Goal: Find specific page/section: Find specific page/section

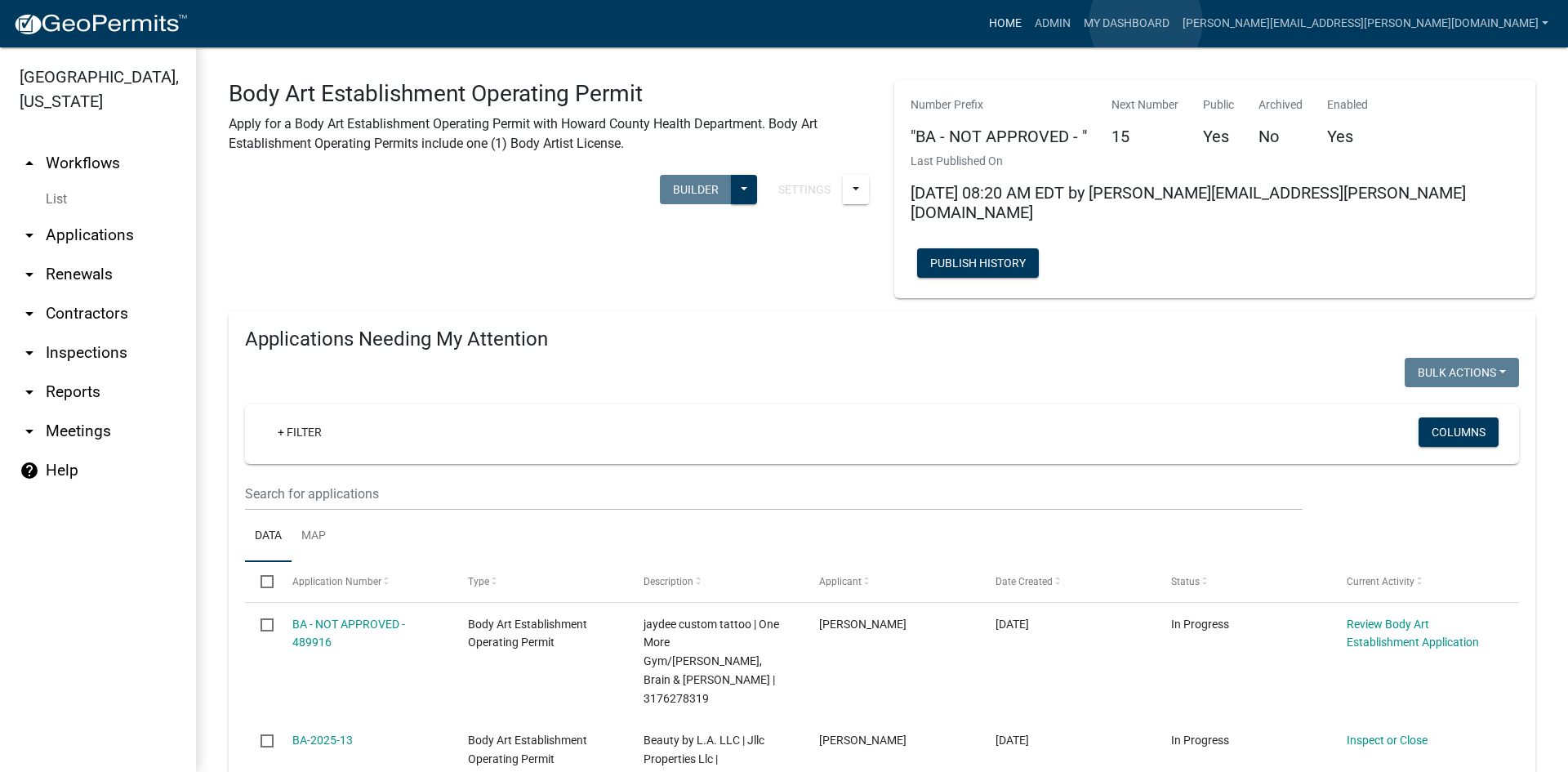
click at [1028, 22] on link "Home" at bounding box center [1005, 23] width 46 height 31
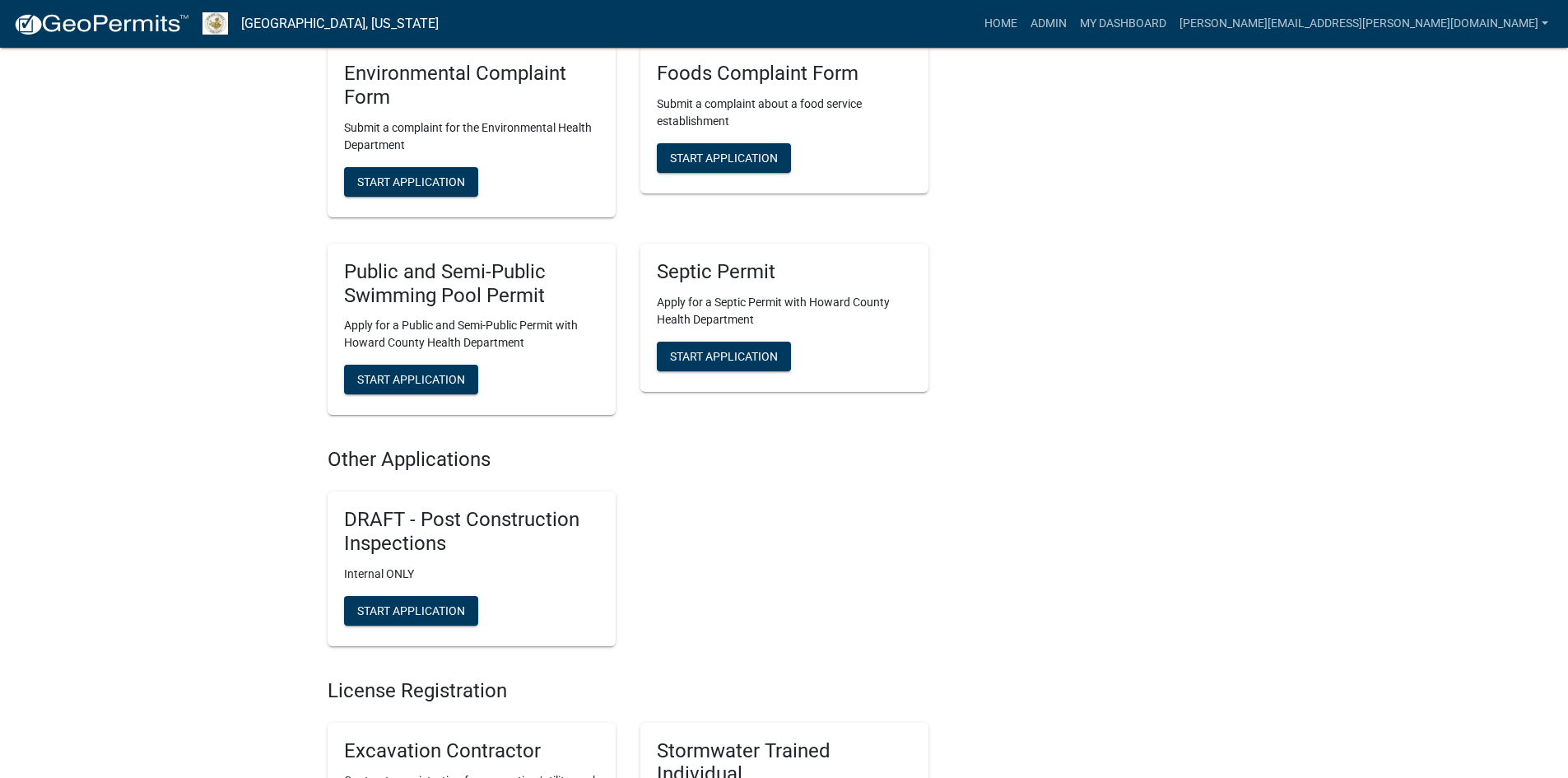
scroll to position [2635, 0]
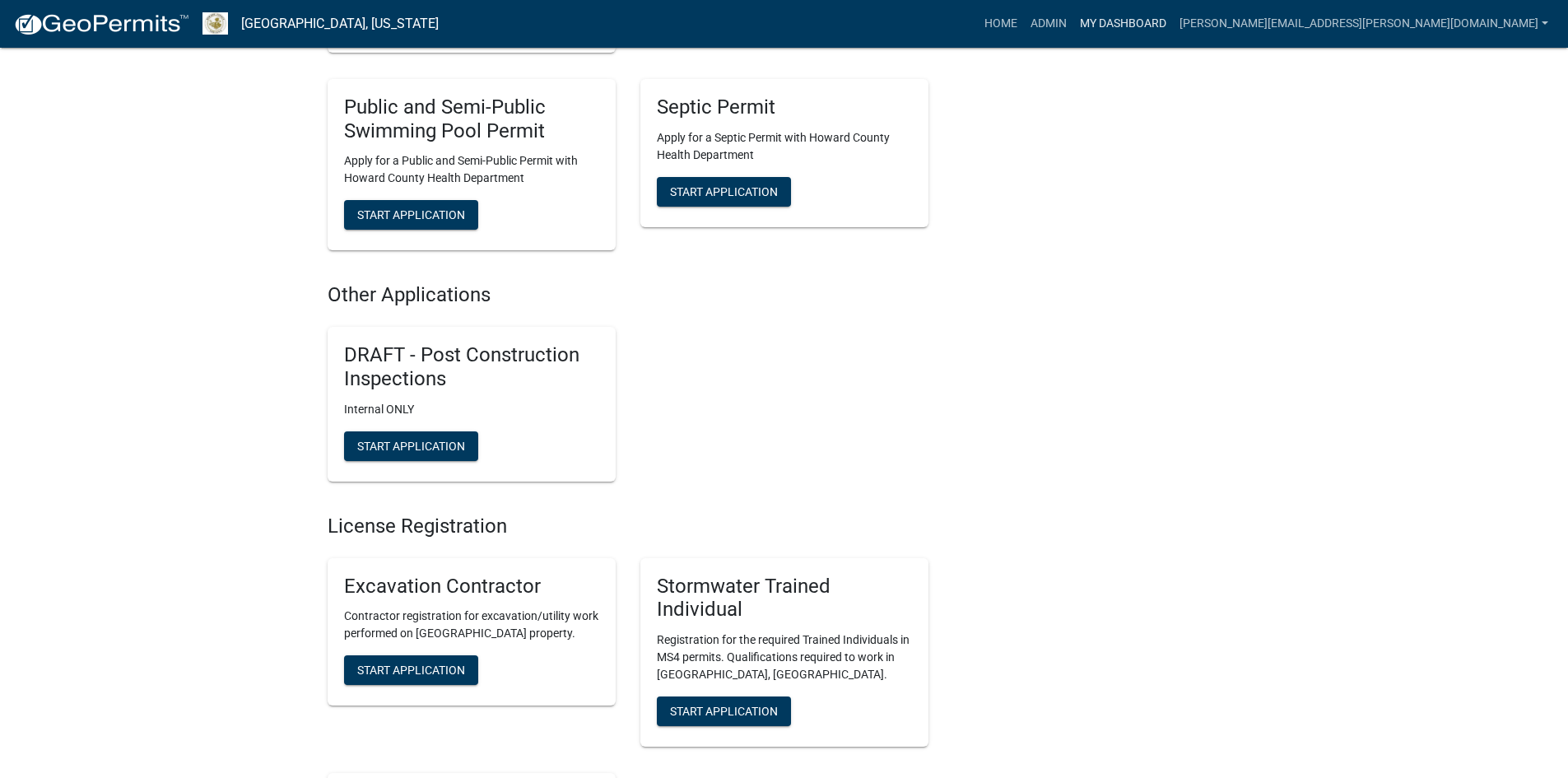
click at [1173, 26] on link "My Dashboard" at bounding box center [1123, 23] width 99 height 31
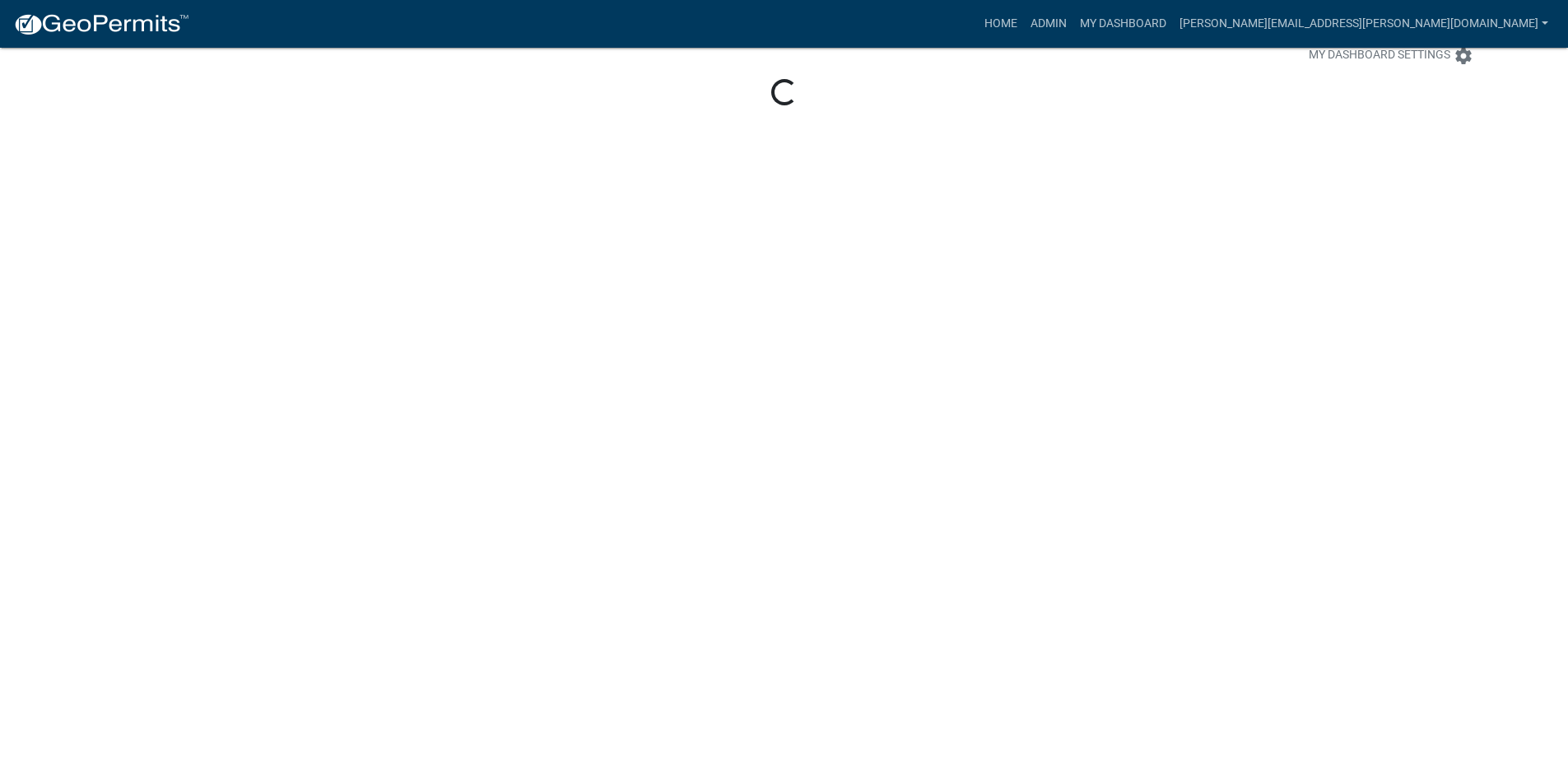
scroll to position [48, 0]
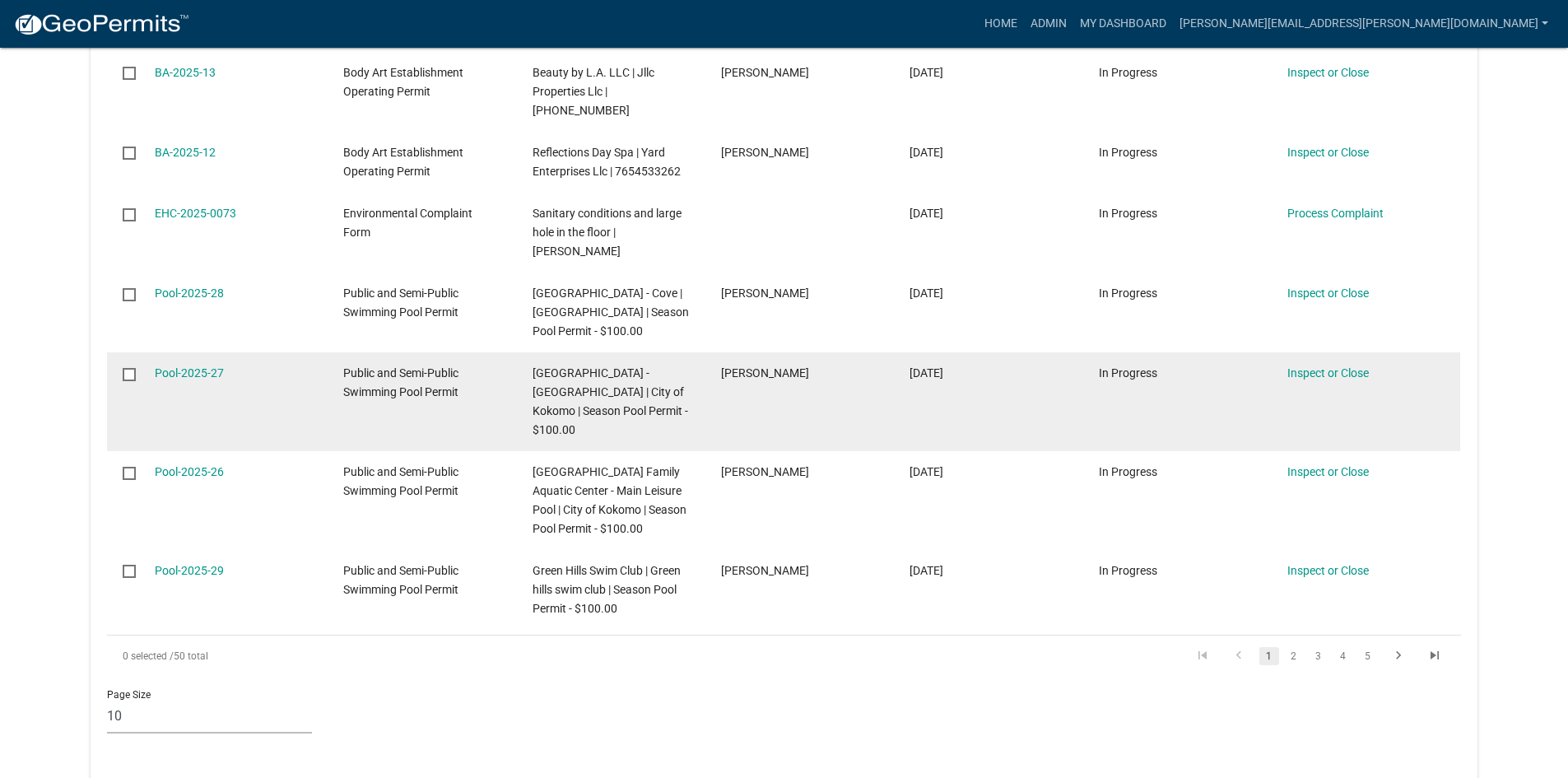
scroll to position [706, 0]
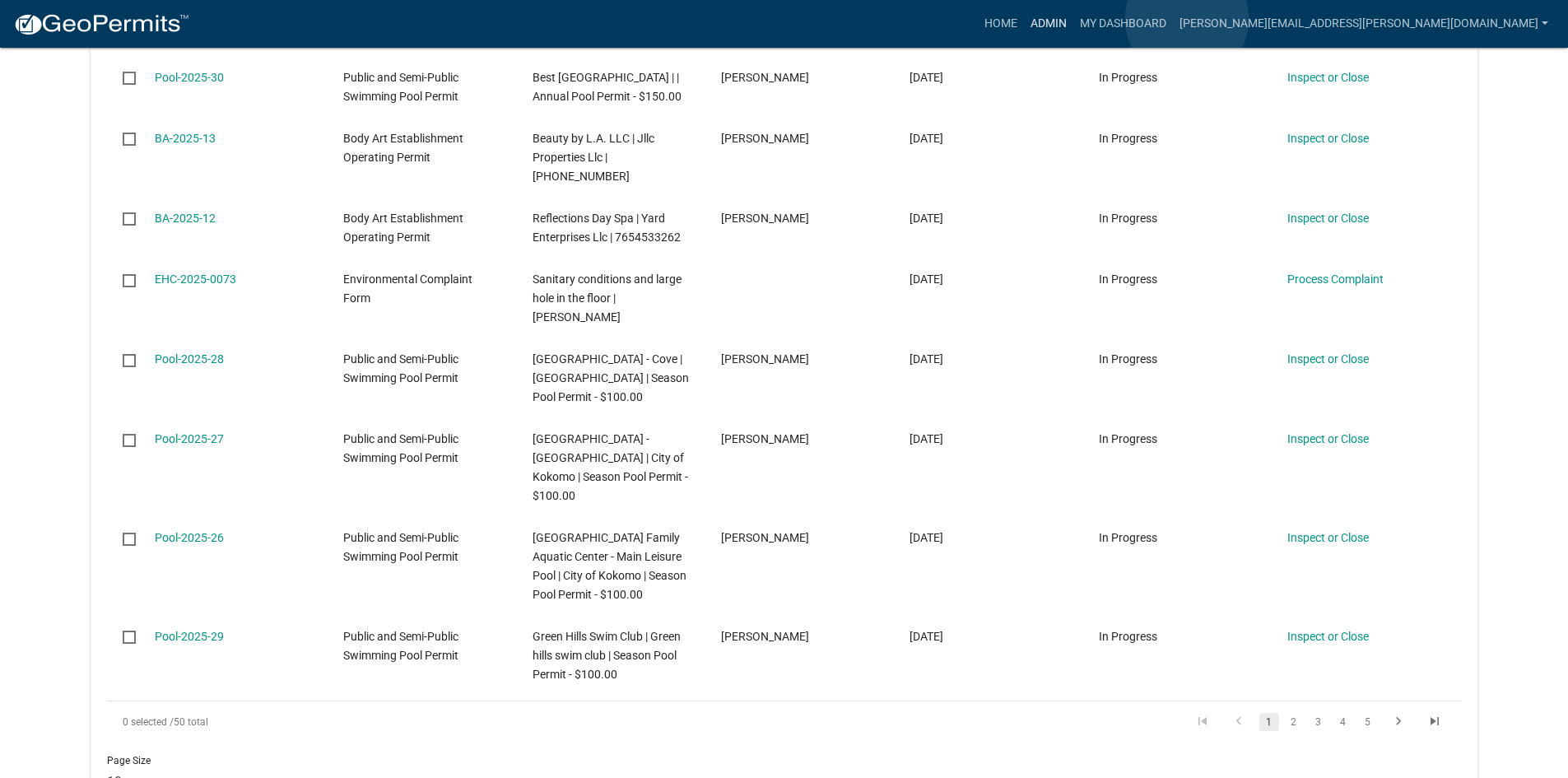
click at [1074, 19] on link "Admin" at bounding box center [1048, 23] width 50 height 31
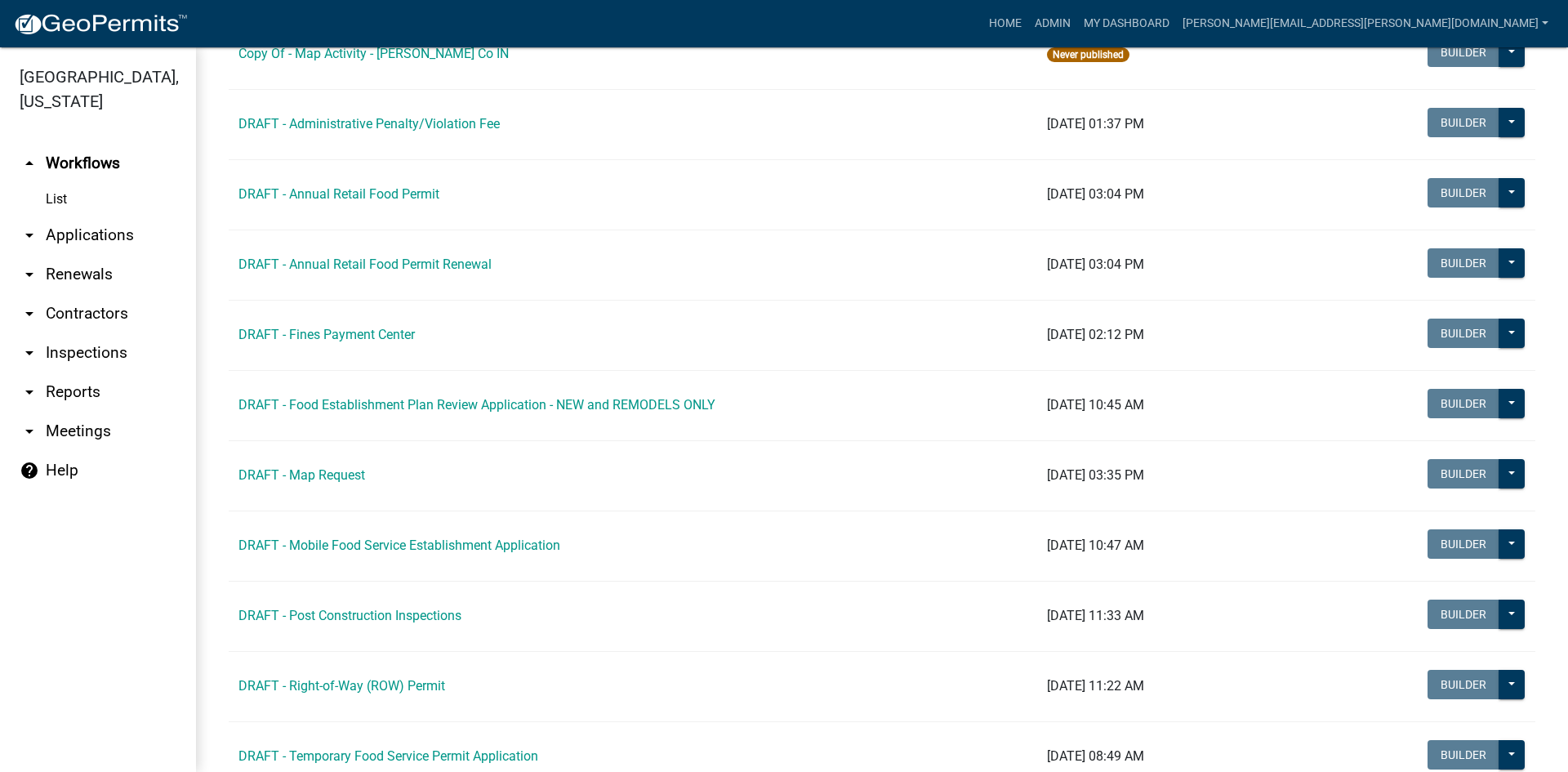
scroll to position [572, 0]
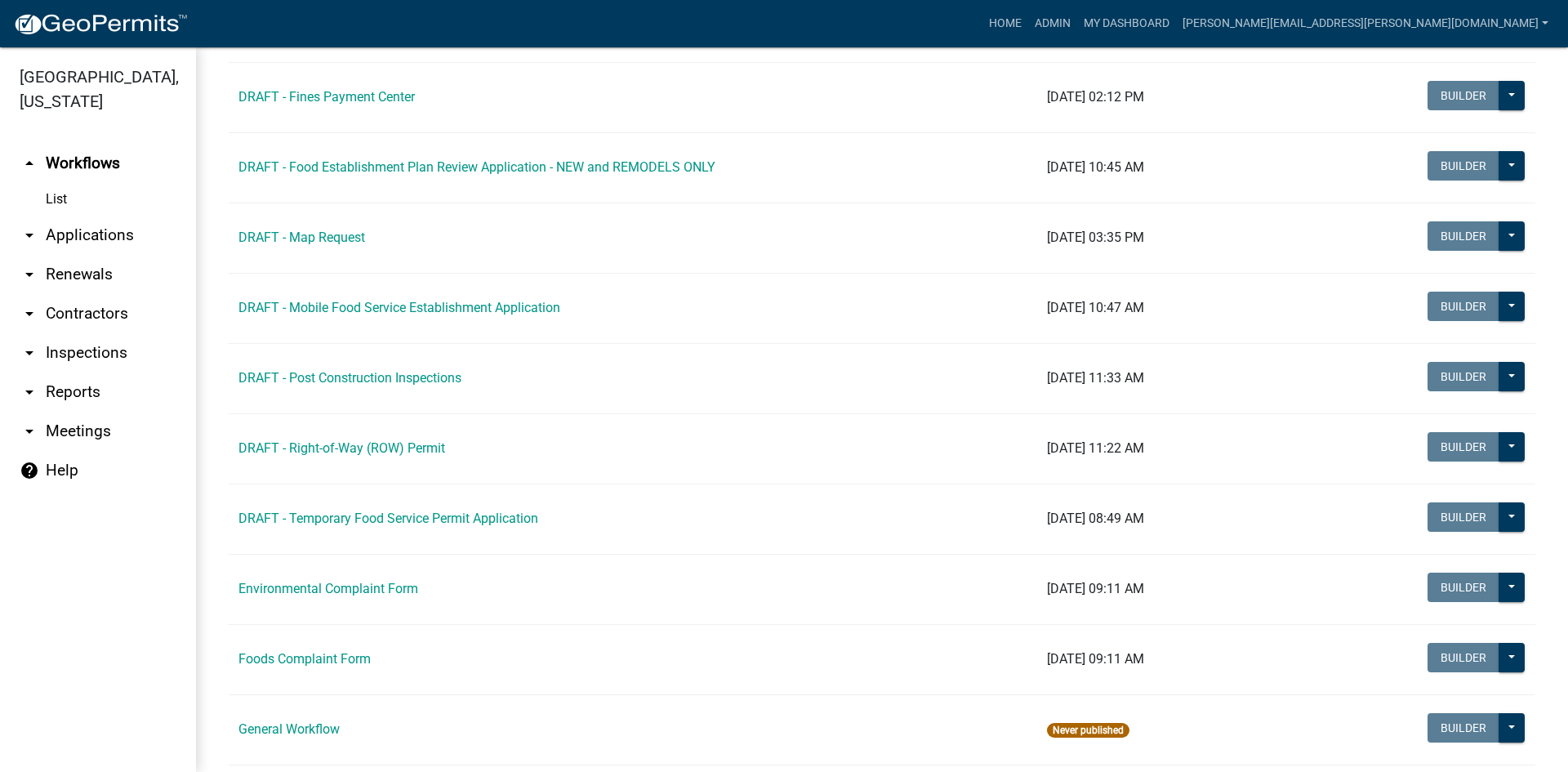
click at [110, 310] on link "arrow_drop_down Contractors" at bounding box center [98, 314] width 196 height 39
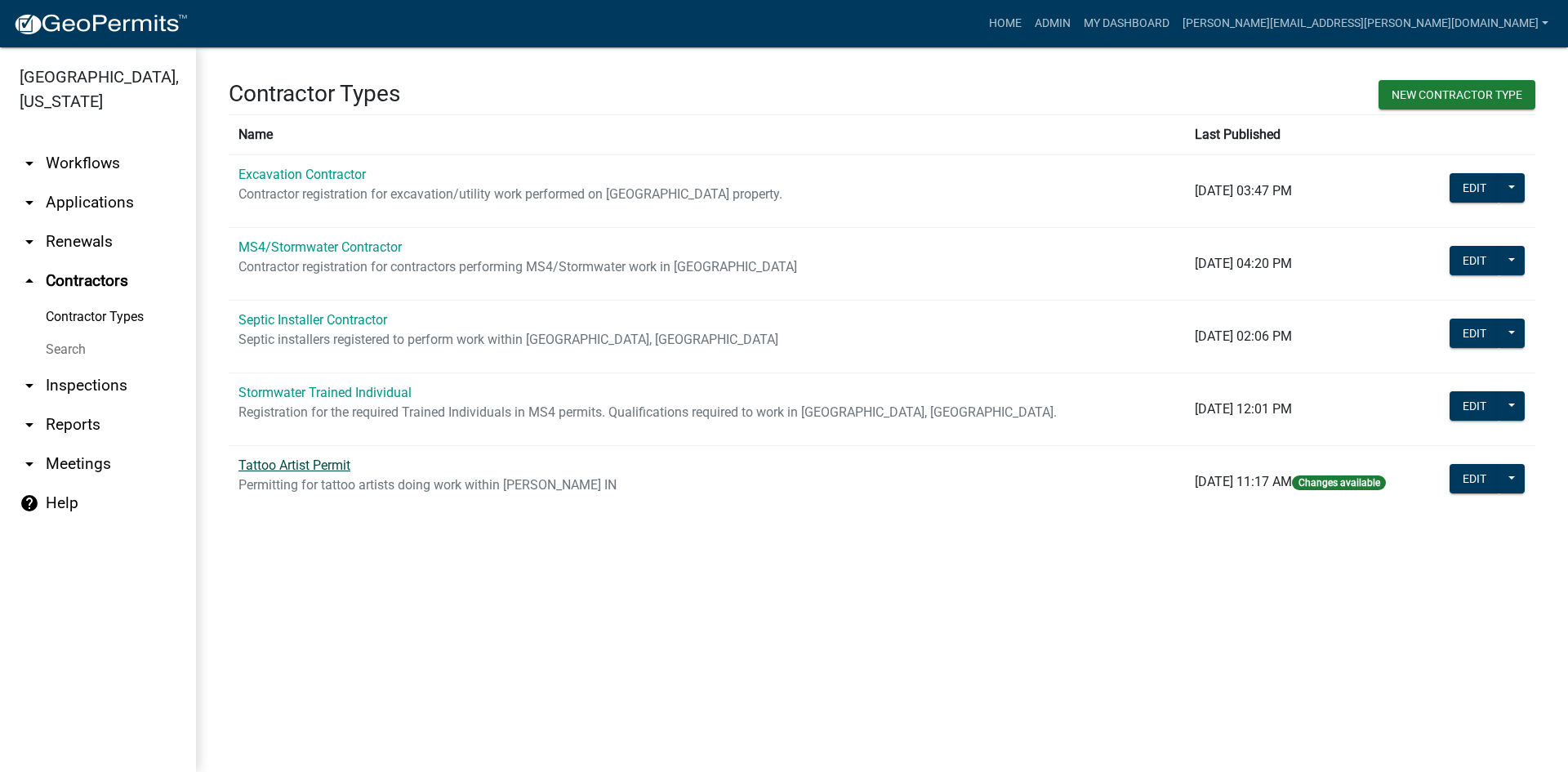
click at [342, 464] on link "Tattoo Artist Permit" at bounding box center [294, 465] width 111 height 16
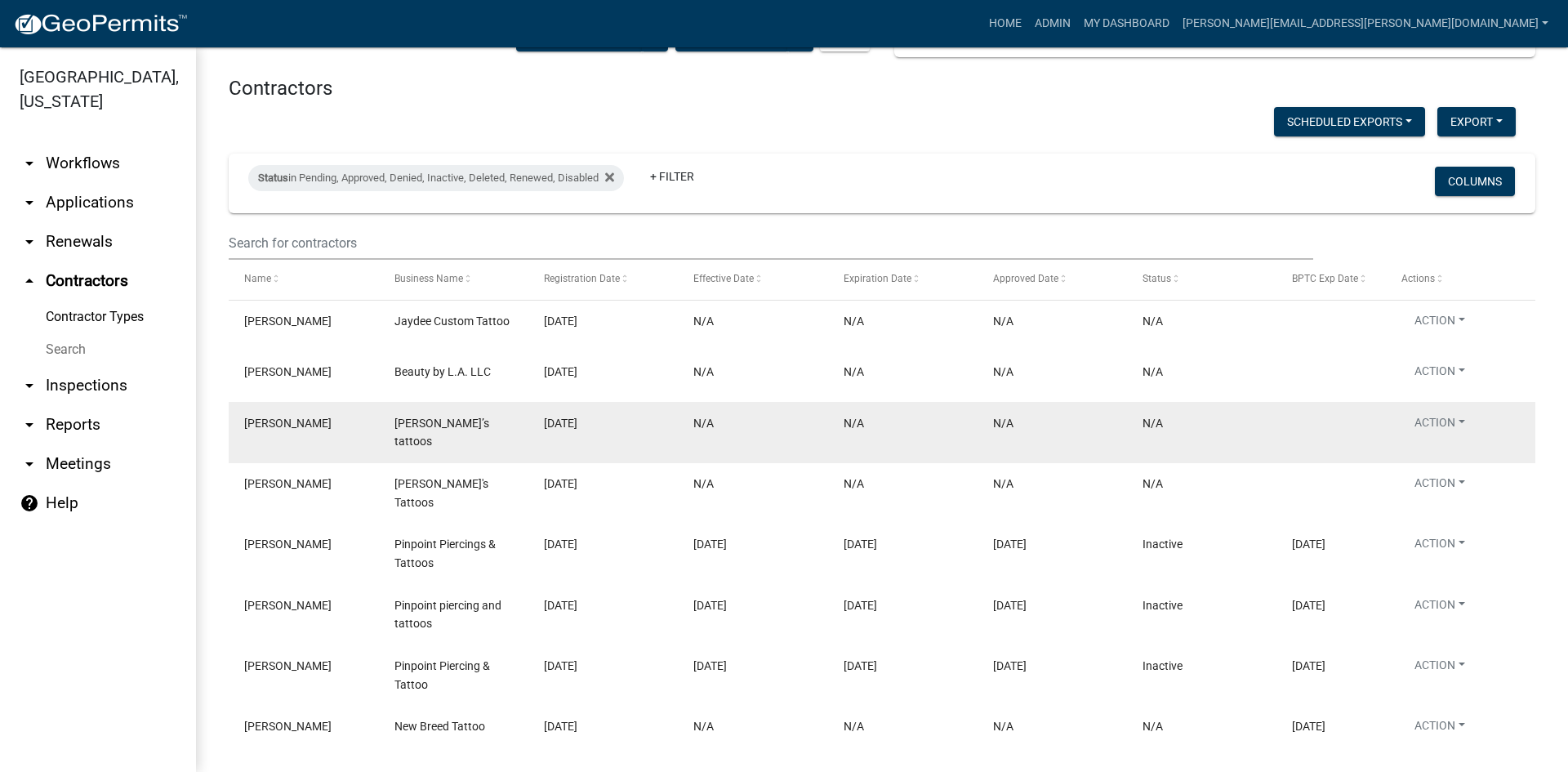
scroll to position [164, 0]
